Goal: Find specific page/section: Find specific page/section

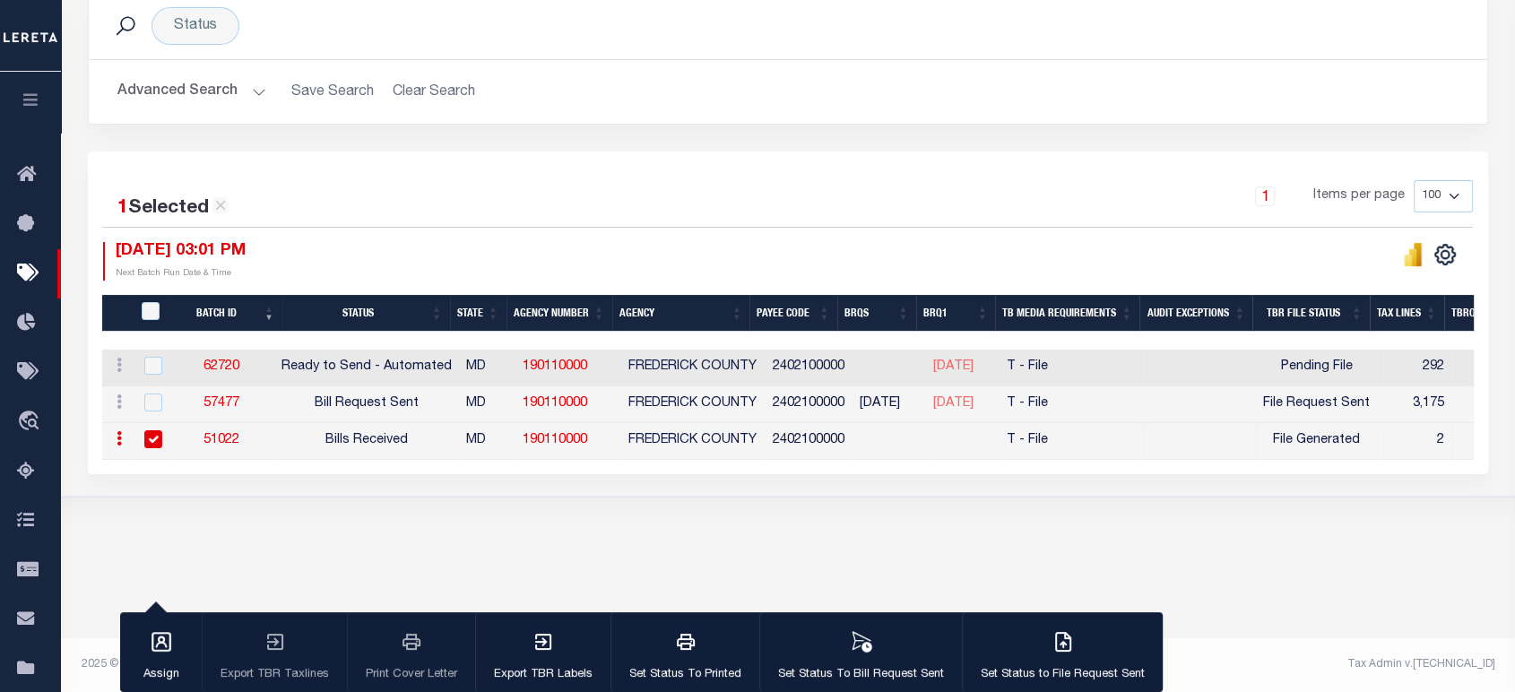
scroll to position [0, 277]
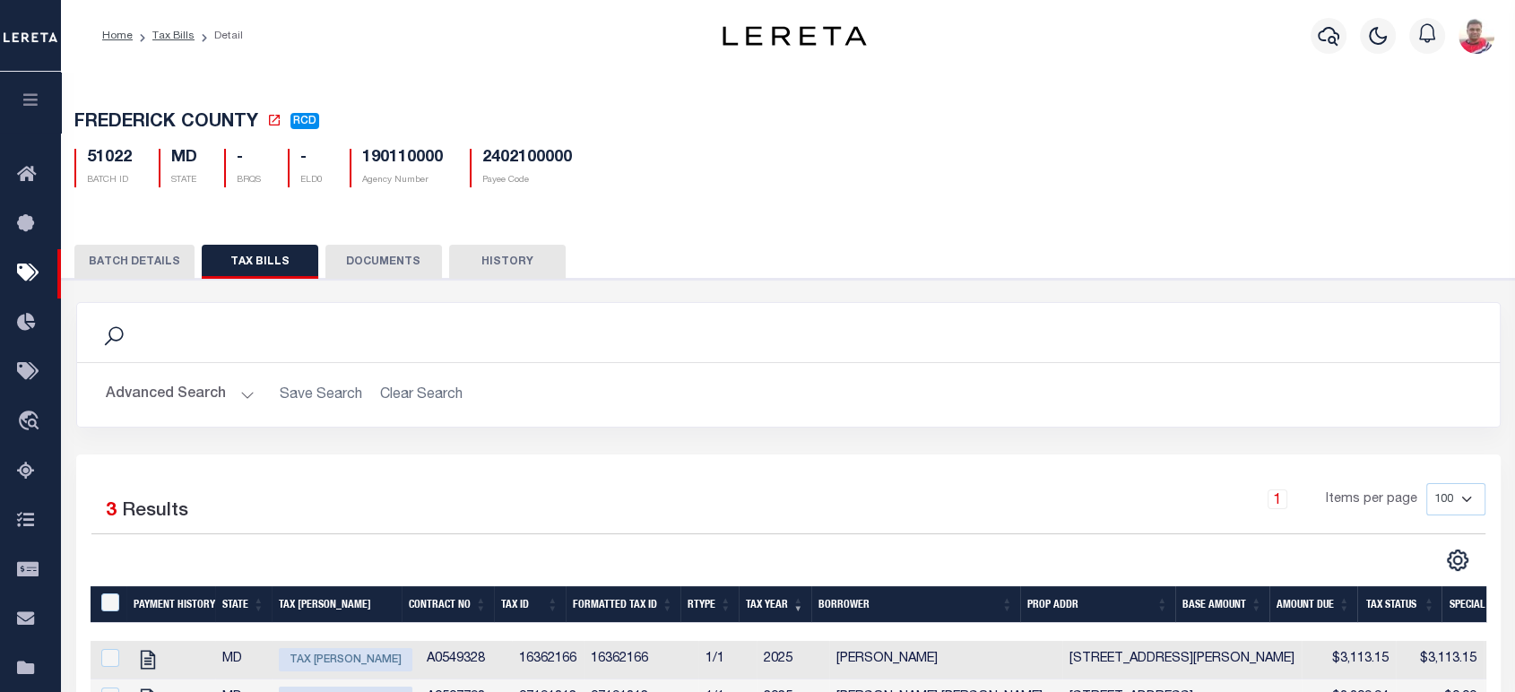
click at [194, 40] on li "Detail" at bounding box center [218, 36] width 48 height 16
click at [177, 33] on link "Tax Bills" at bounding box center [173, 35] width 42 height 11
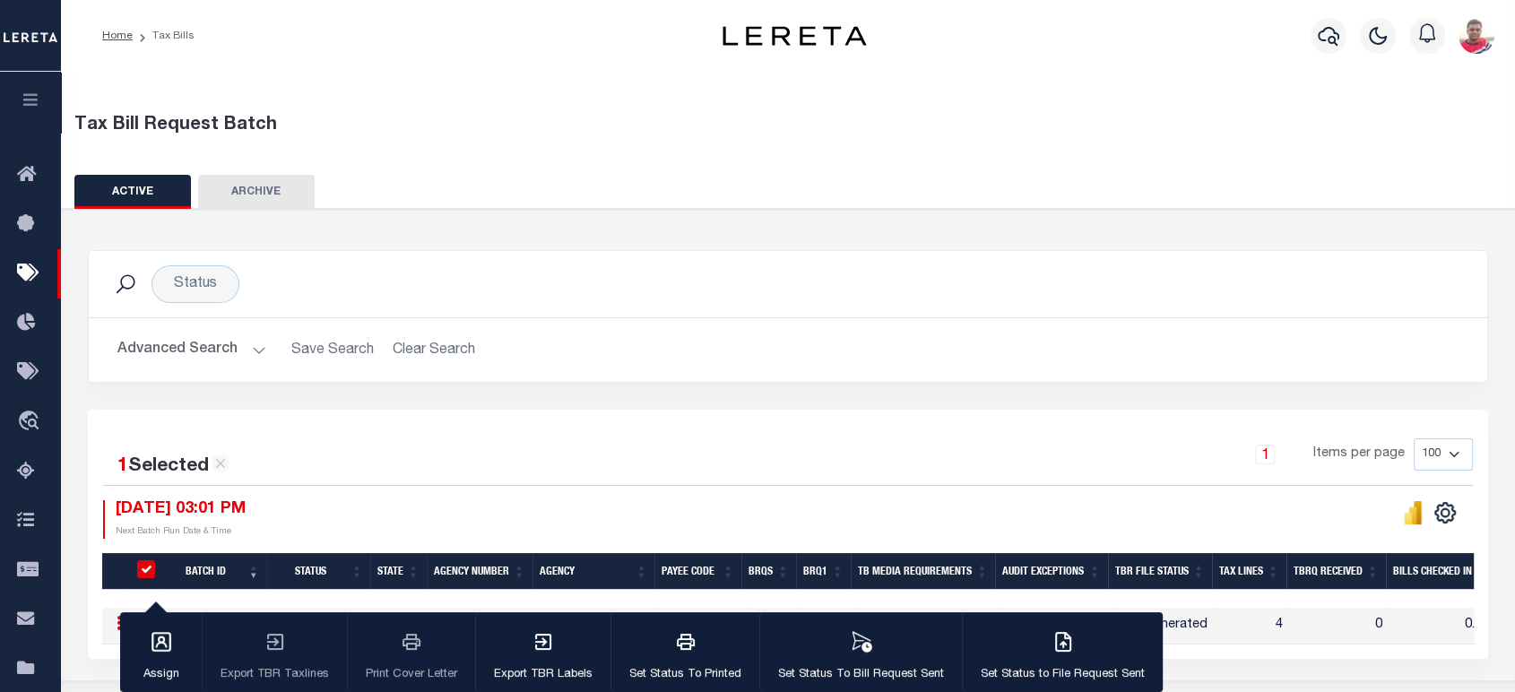
scroll to position [99, 0]
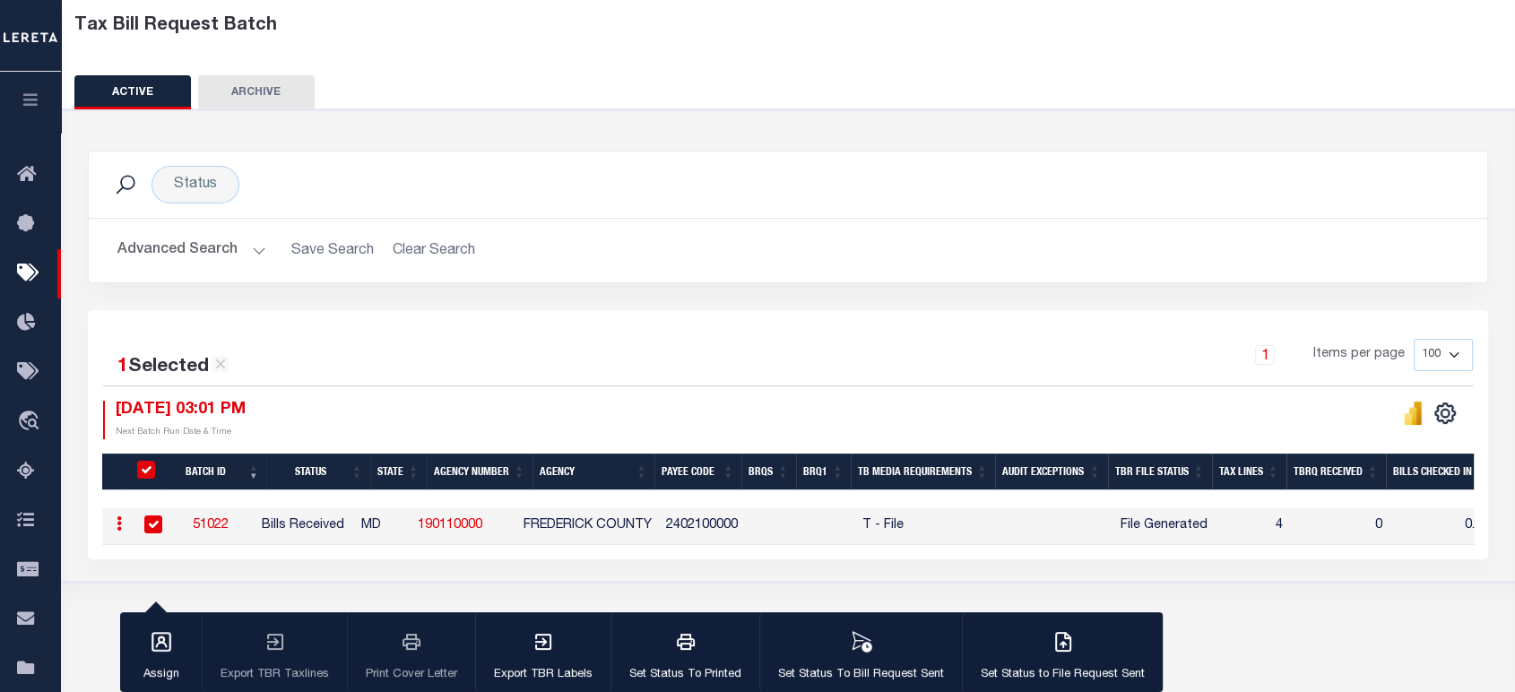
click at [210, 242] on button "Advanced Search" at bounding box center [191, 250] width 149 height 35
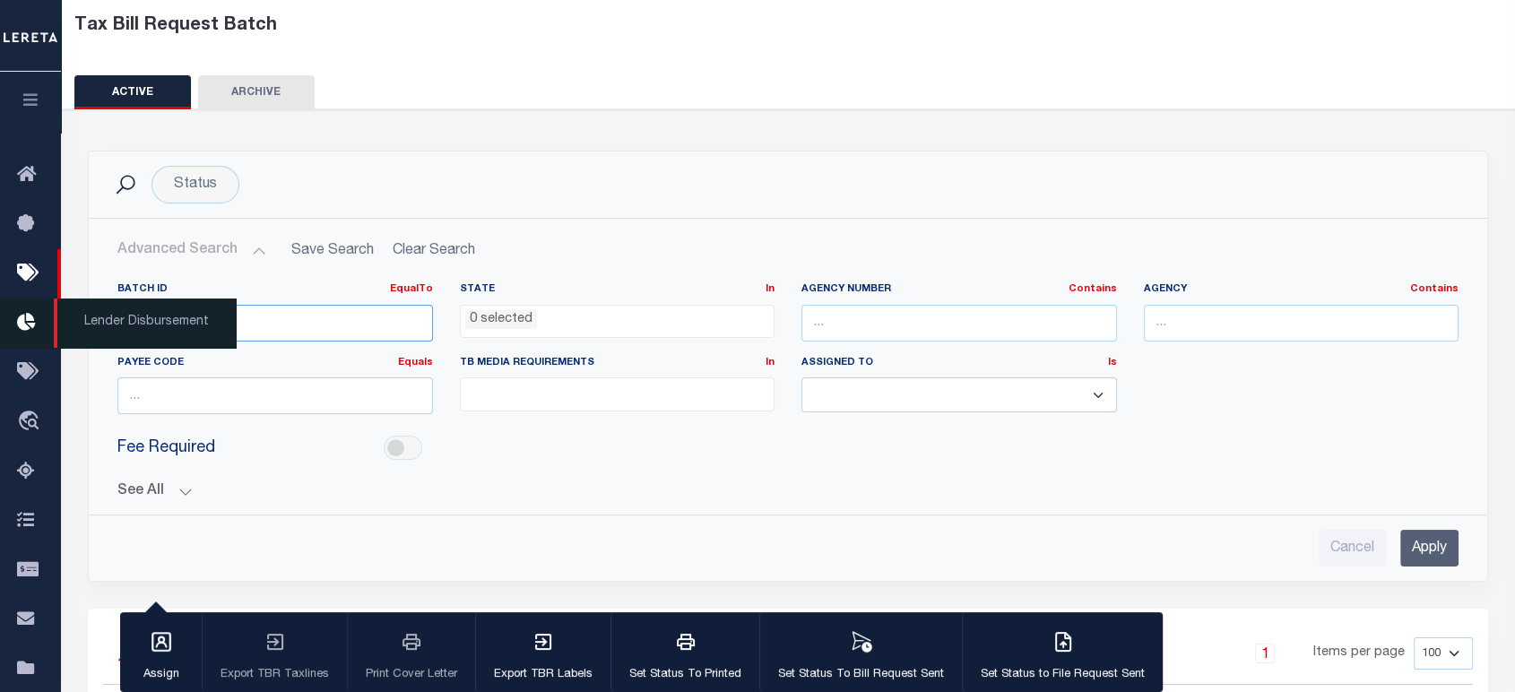
drag, startPoint x: 186, startPoint y: 313, endPoint x: 0, endPoint y: 307, distance: 186.5
click at [0, 320] on div "Home Tax Bills" at bounding box center [757, 418] width 1515 height 1035
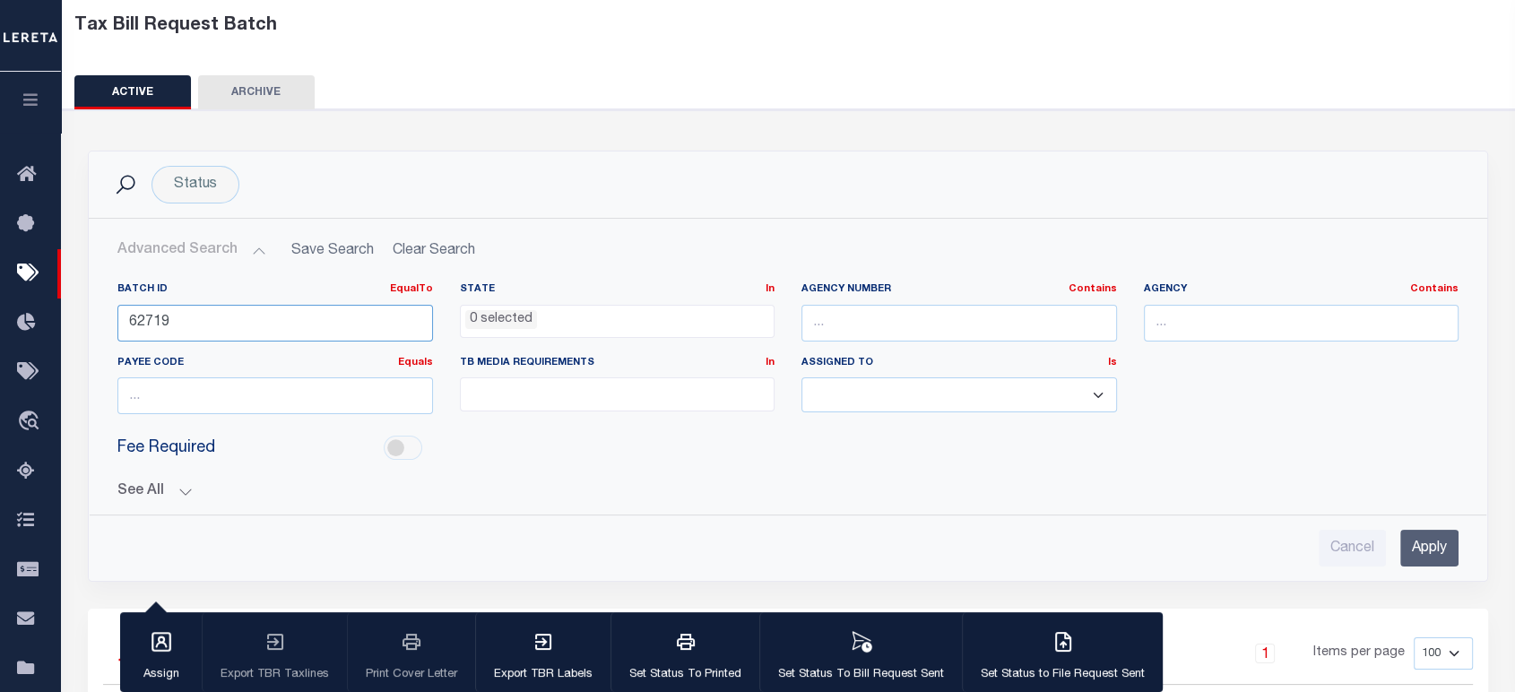
type input "62719"
click at [1445, 543] on input "Apply" at bounding box center [1429, 548] width 58 height 37
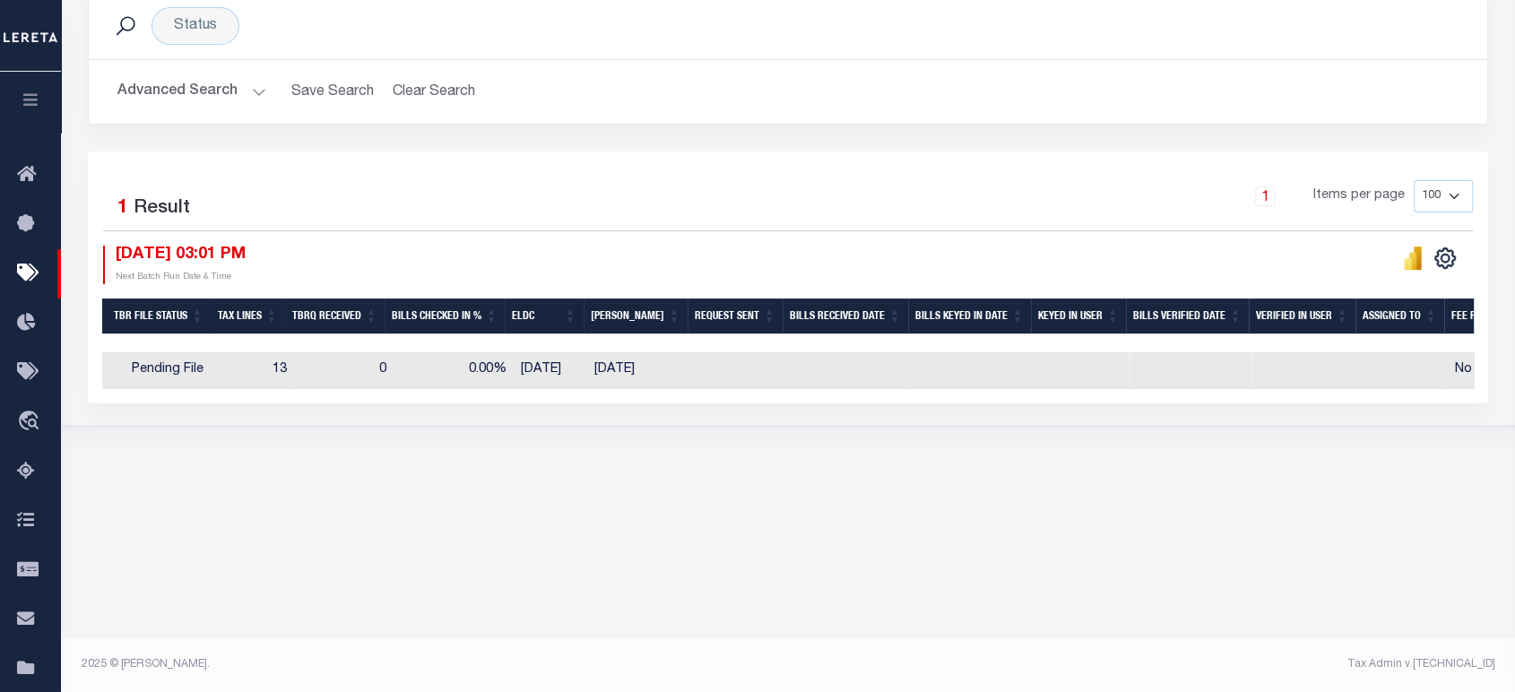
scroll to position [0, 0]
